Goal: Task Accomplishment & Management: Manage account settings

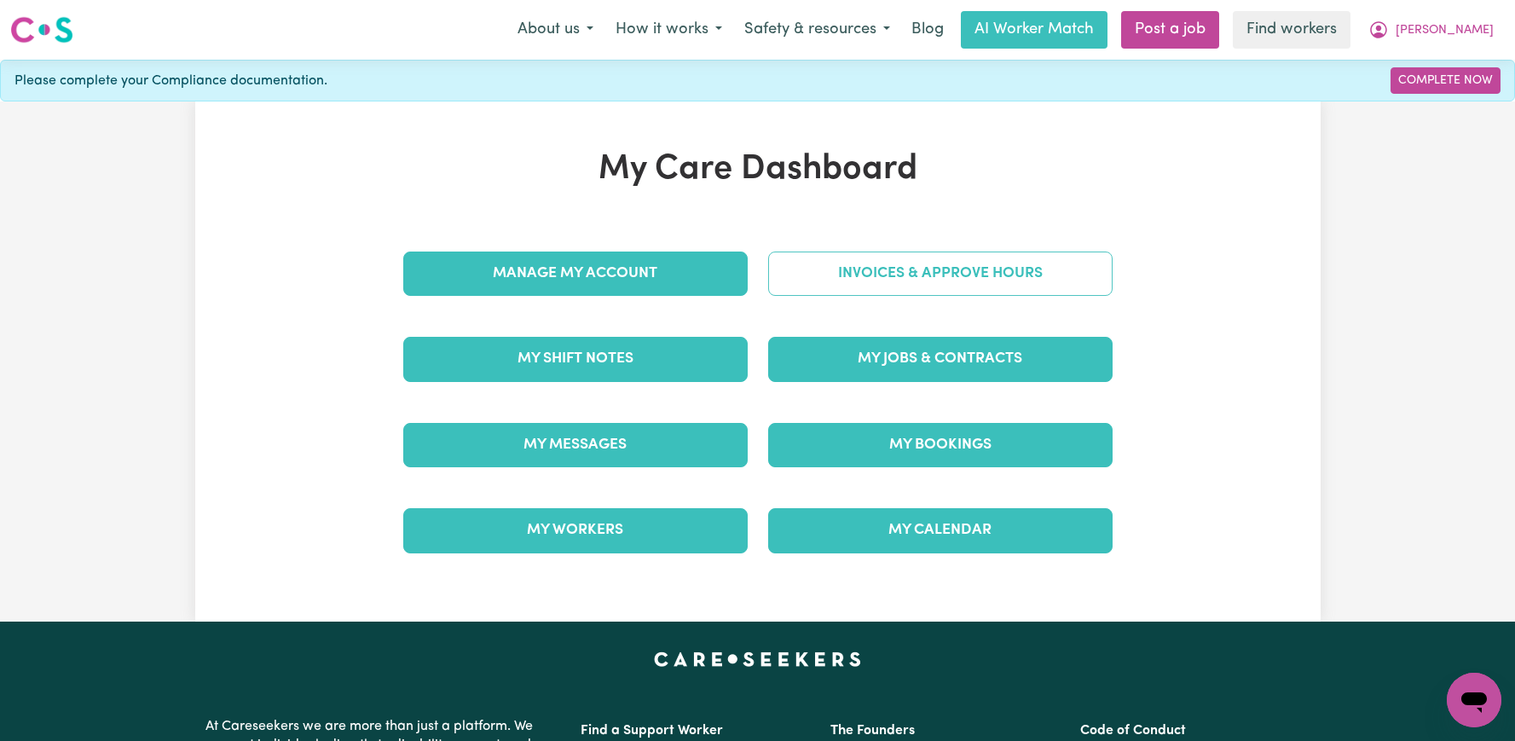
click at [1004, 288] on link "Invoices & Approve Hours" at bounding box center [940, 273] width 344 height 44
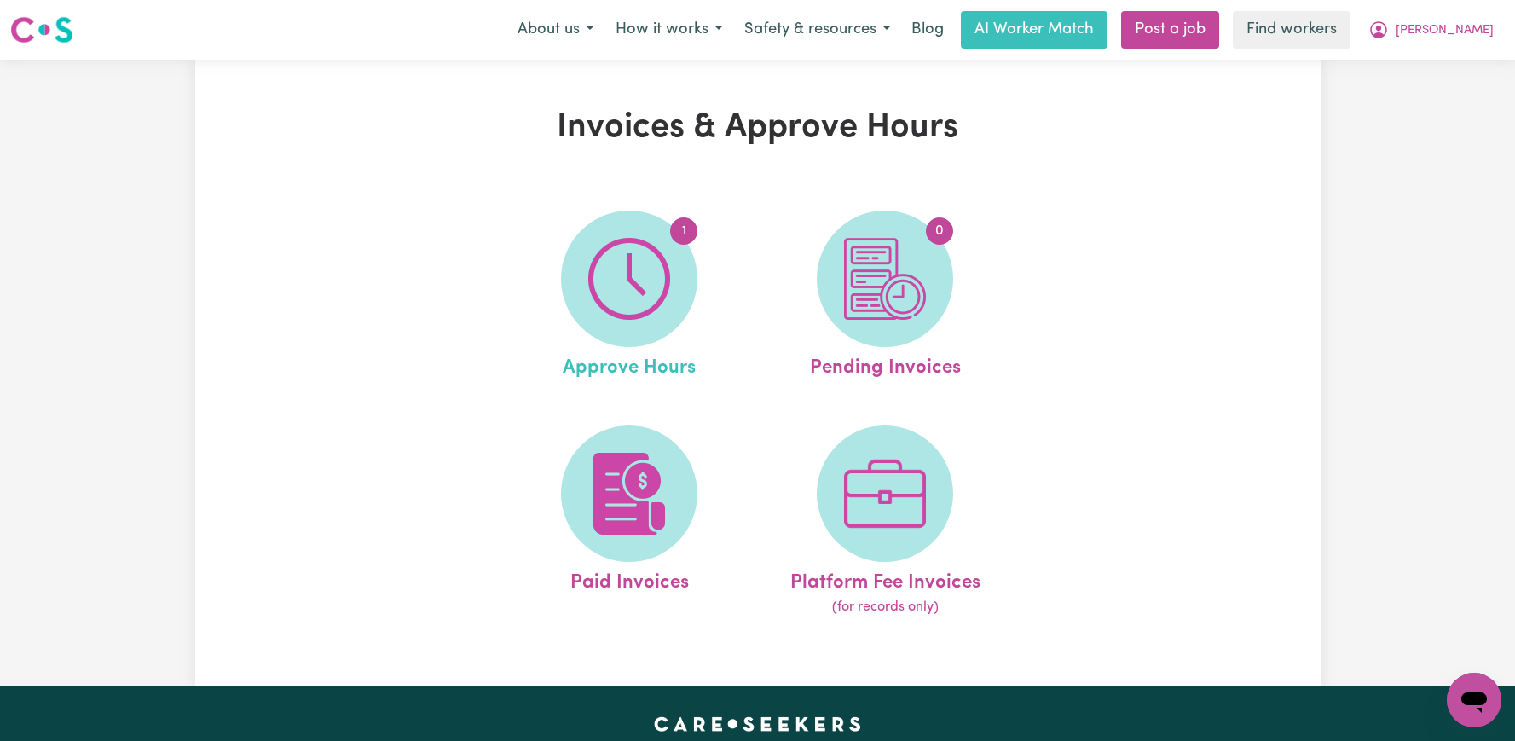
click at [691, 246] on link "1 Approve Hours" at bounding box center [628, 297] width 245 height 172
click at [544, 476] on link "Paid Invoices" at bounding box center [628, 521] width 245 height 193
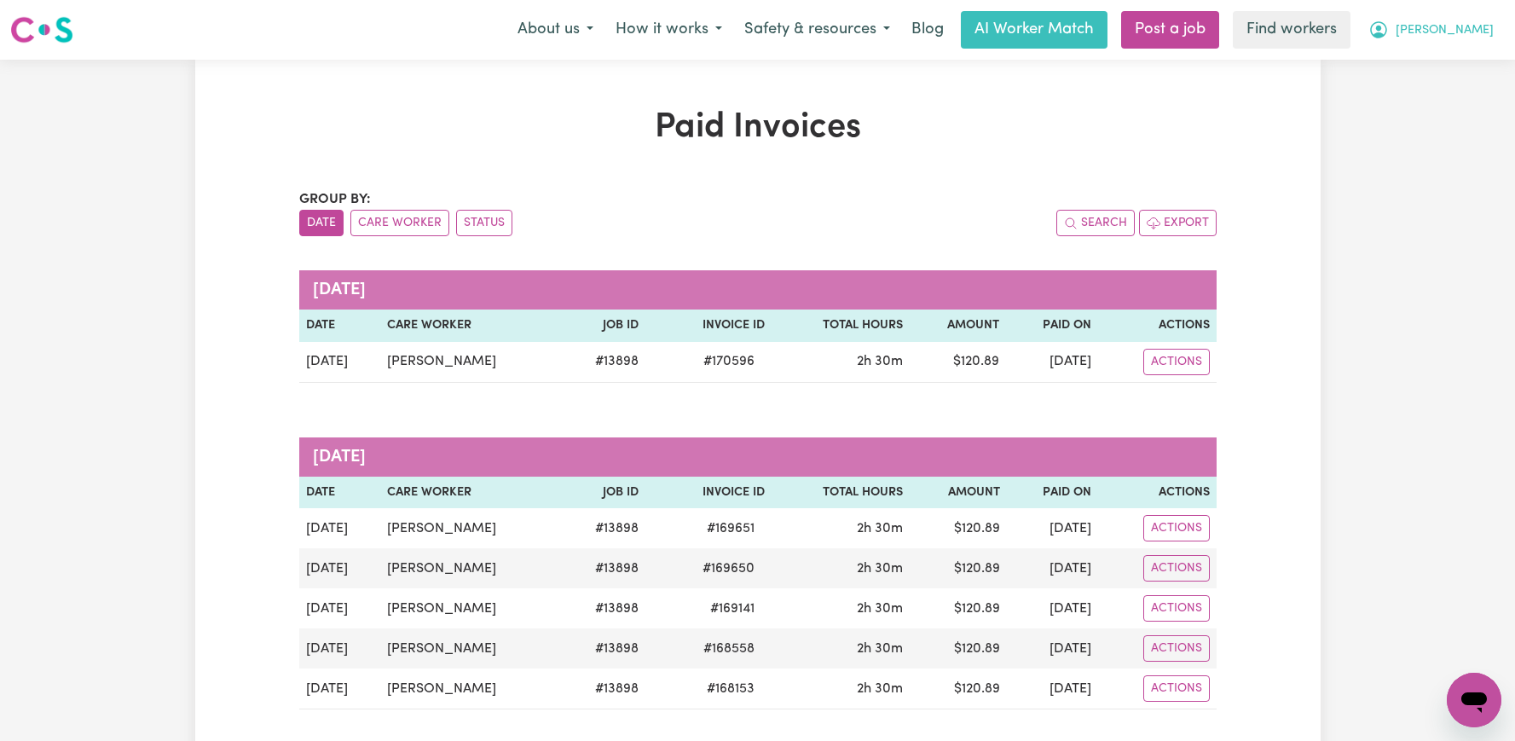
click at [1435, 32] on span "[PERSON_NAME]" at bounding box center [1444, 30] width 98 height 19
click at [1417, 103] on link "Logout" at bounding box center [1436, 98] width 135 height 32
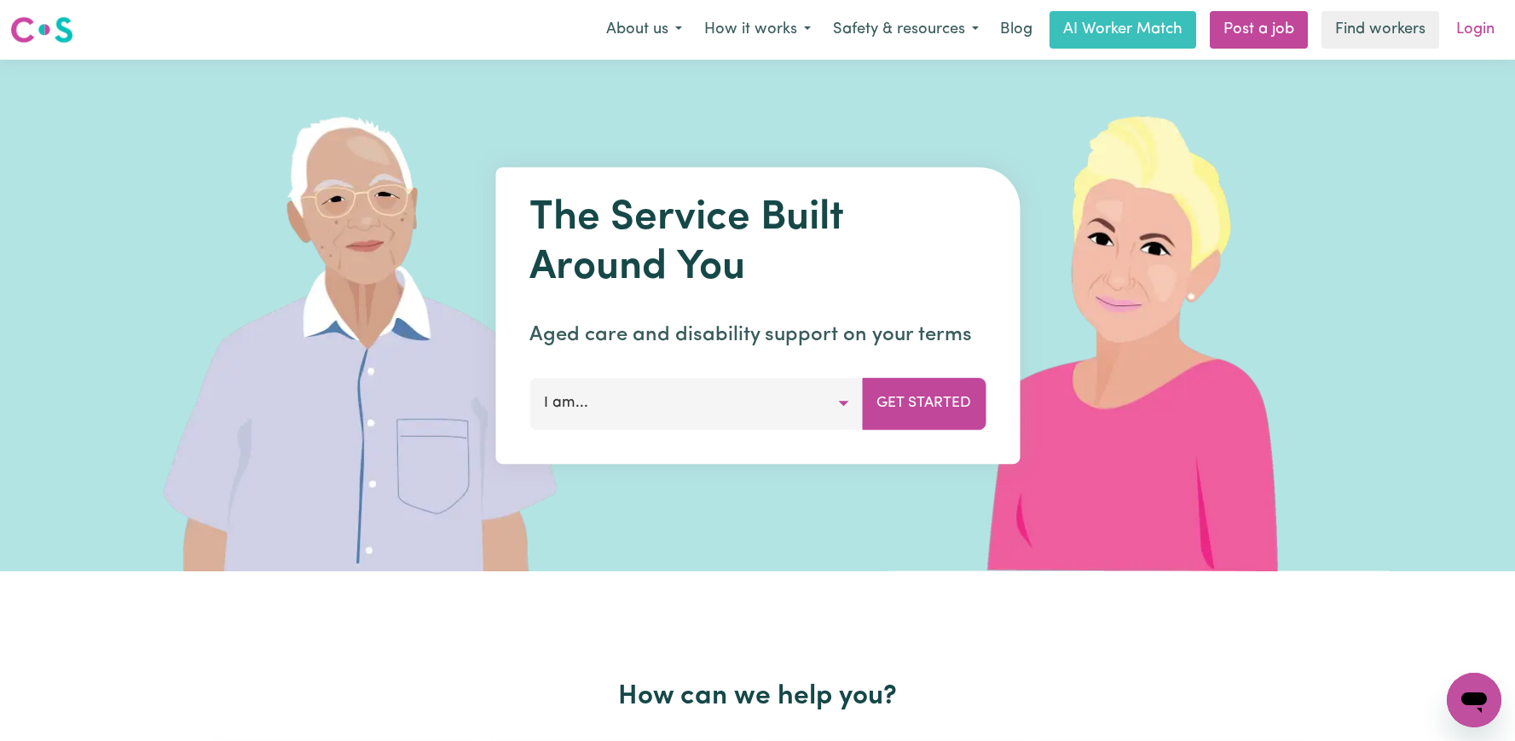
click at [1465, 27] on link "Login" at bounding box center [1475, 30] width 59 height 38
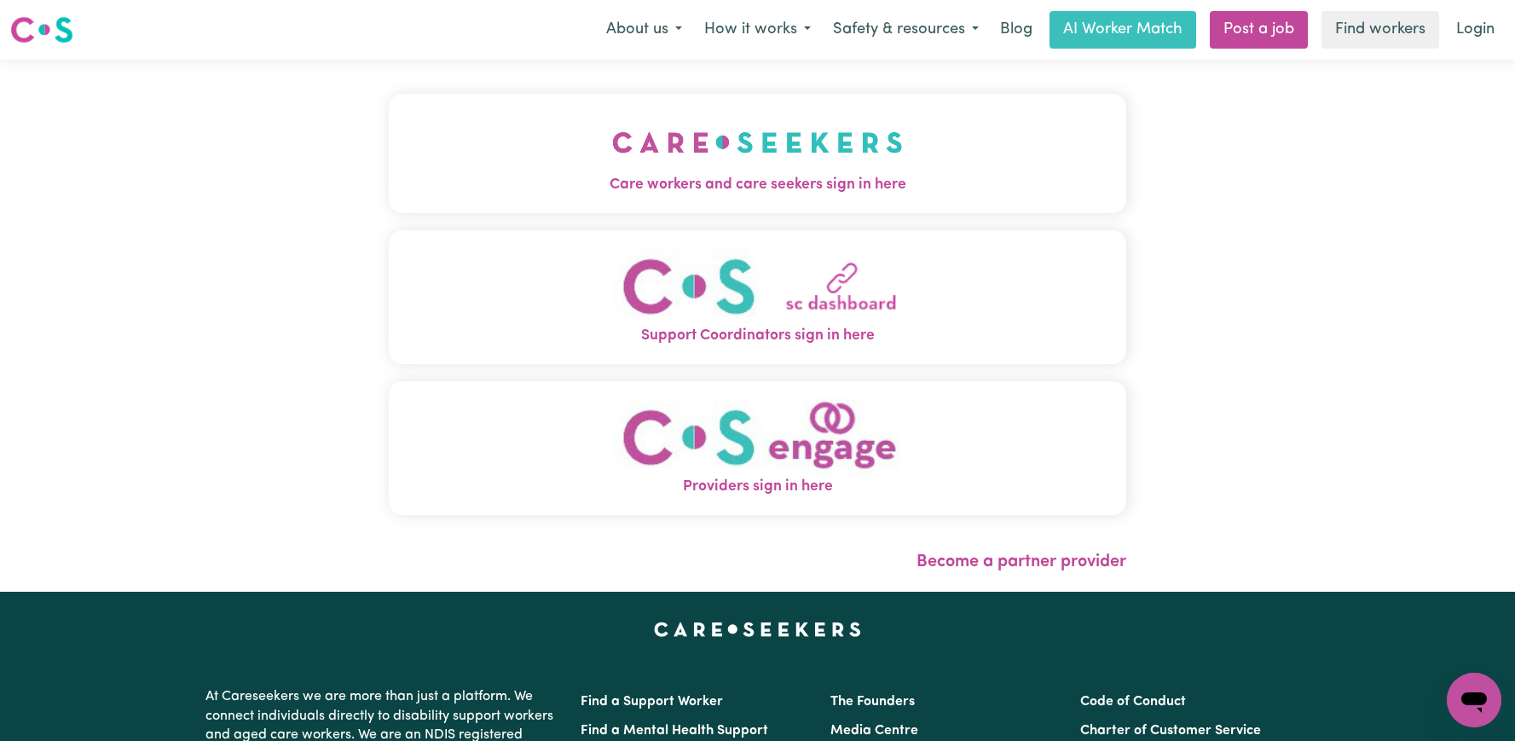
click at [780, 160] on button "Care workers and care seekers sign in here" at bounding box center [757, 153] width 737 height 119
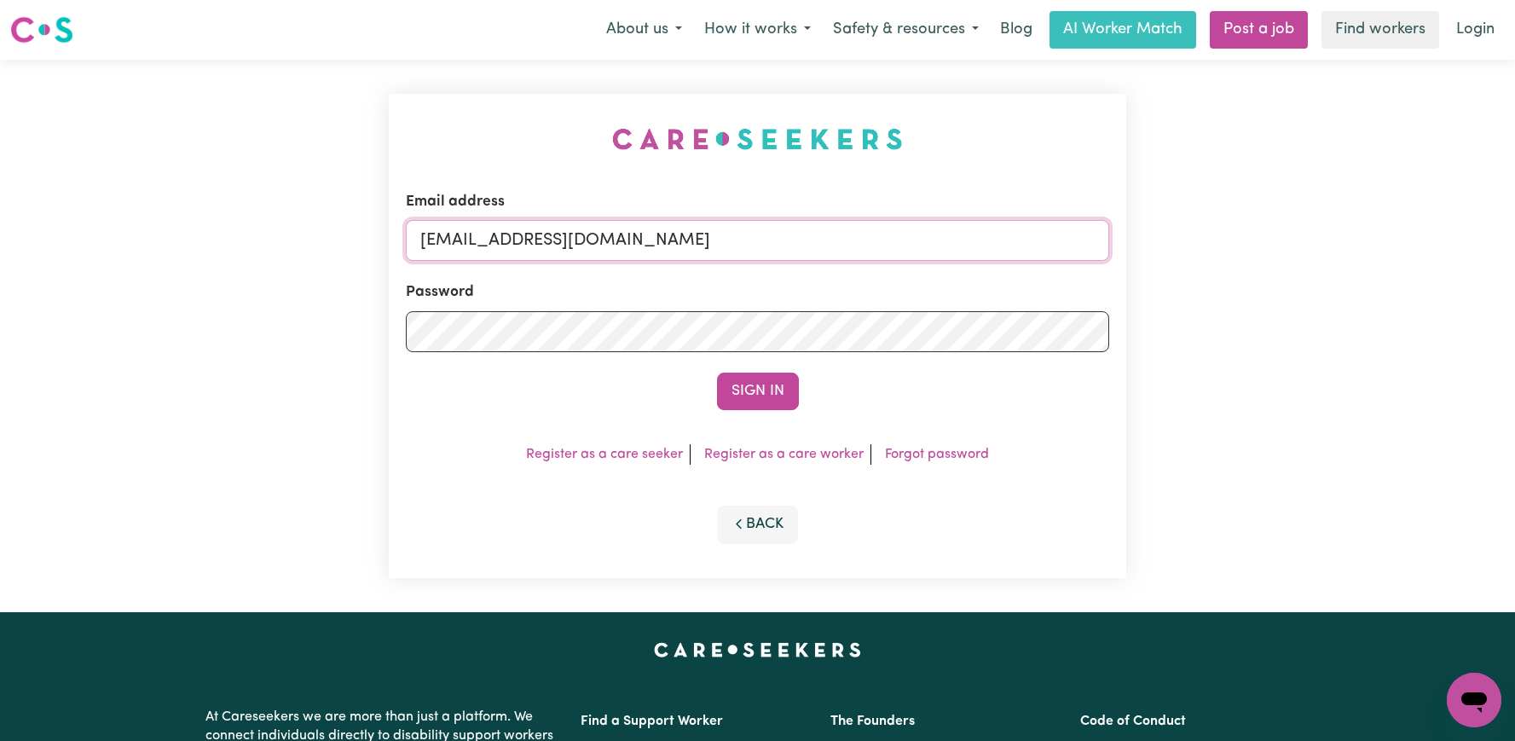
drag, startPoint x: 973, startPoint y: 254, endPoint x: 514, endPoint y: 242, distance: 458.7
click at [513, 242] on input "[EMAIL_ADDRESS][DOMAIN_NAME]" at bounding box center [757, 240] width 703 height 41
paste input "MohamedAbdelHalimESS"
type input "[EMAIL_ADDRESS][DOMAIN_NAME]"
click at [717, 372] on button "Sign In" at bounding box center [758, 391] width 82 height 38
